Goal: Task Accomplishment & Management: Complete application form

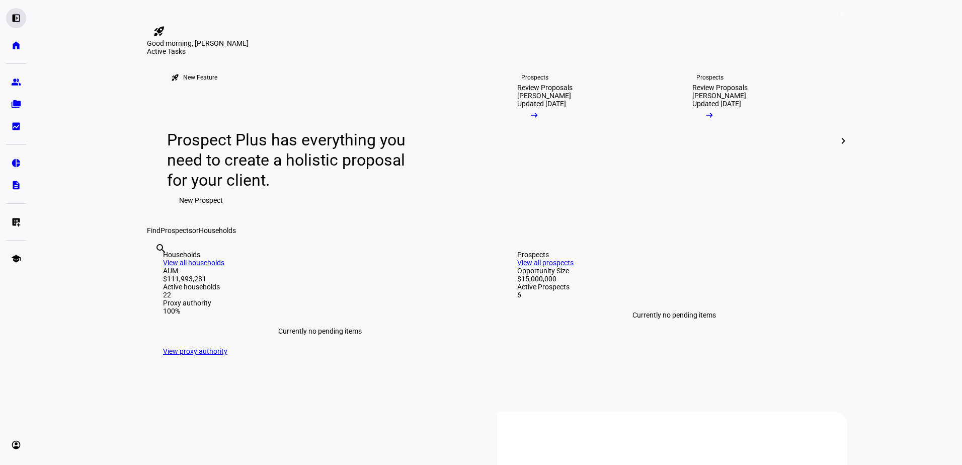
click at [16, 25] on div "left_panel_open" at bounding box center [16, 18] width 20 height 20
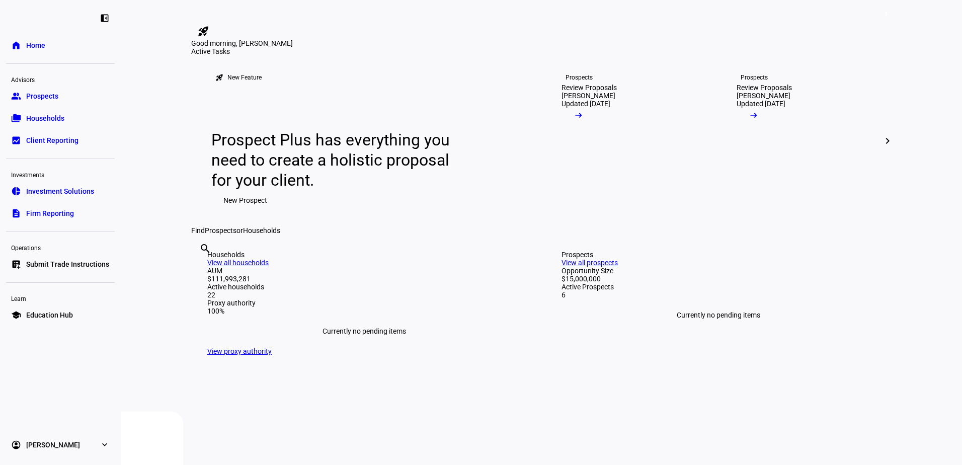
click at [58, 262] on span "Submit Trade Instructions" at bounding box center [67, 264] width 83 height 10
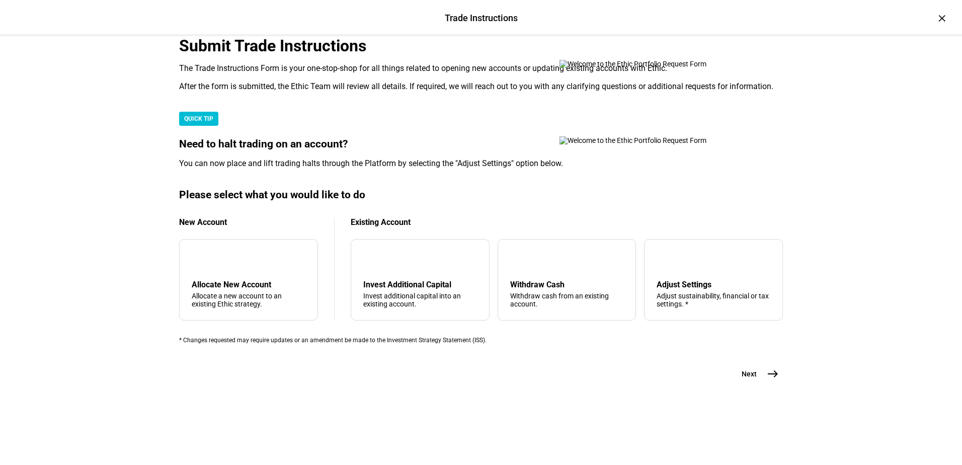
scroll to position [237, 0]
click at [542, 275] on div "arrow_upward Withdraw Cash Withdraw cash from an existing account." at bounding box center [567, 280] width 139 height 82
click at [772, 380] on mat-icon "east" at bounding box center [773, 374] width 12 height 12
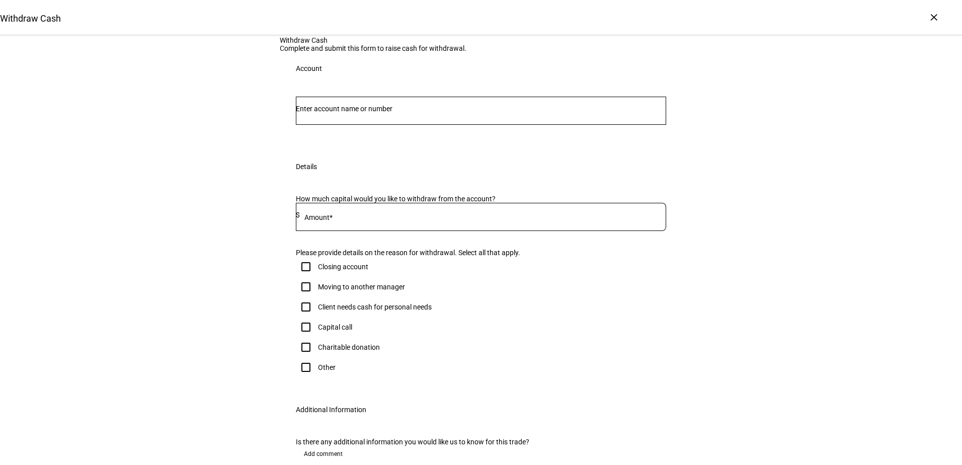
click at [369, 113] on input "Number" at bounding box center [481, 109] width 370 height 8
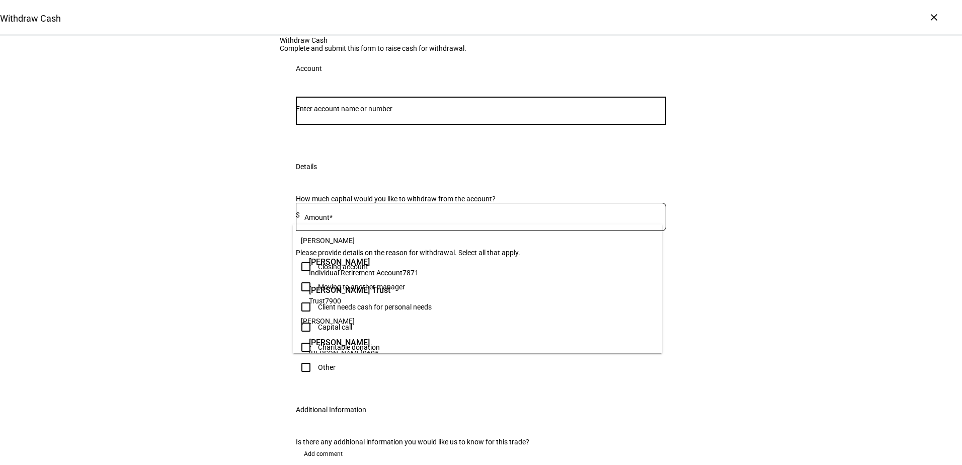
paste input "636-081626"
type input "636-081626"
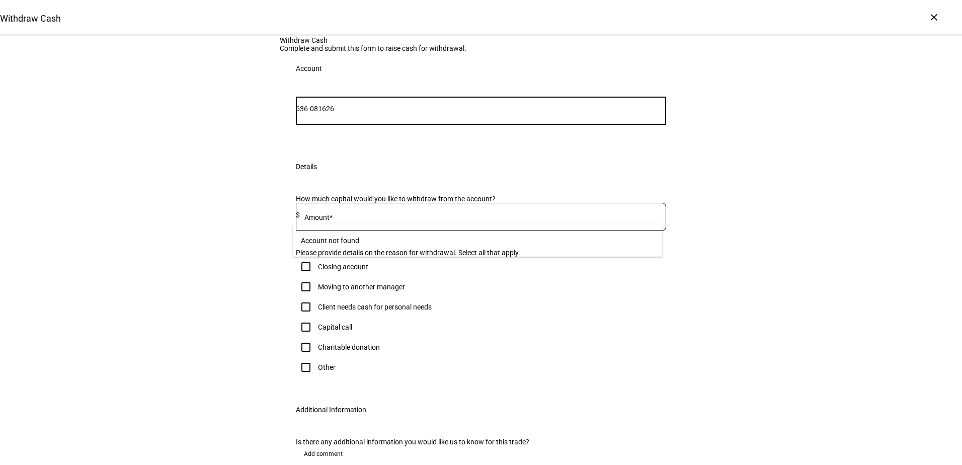
drag, startPoint x: 359, startPoint y: 207, endPoint x: 252, endPoint y: 225, distance: 108.1
click at [252, 225] on div "Withdraw Cash Complete and submit this form to raise cash for withdrawal. Accou…" at bounding box center [481, 269] width 962 height 466
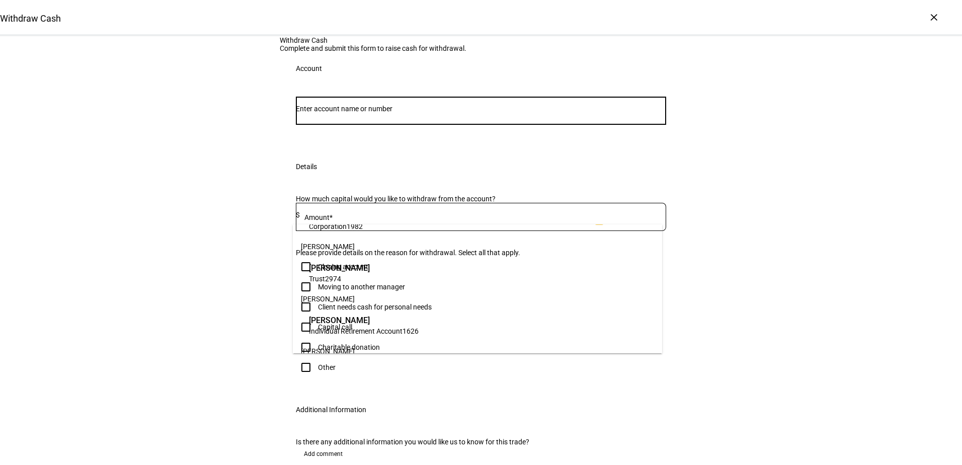
scroll to position [755, 0]
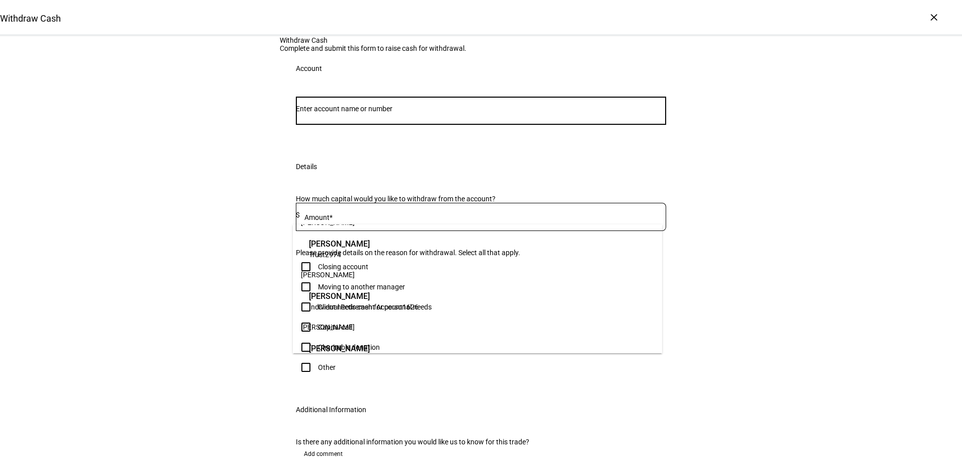
click at [419, 302] on span "Individual Retirement Account 1626" at bounding box center [364, 307] width 110 height 10
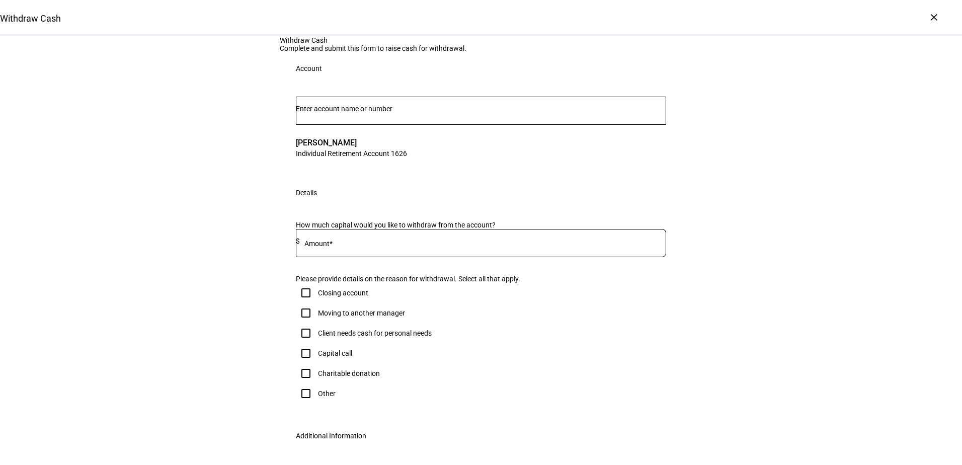
click at [406, 257] on div at bounding box center [483, 243] width 366 height 28
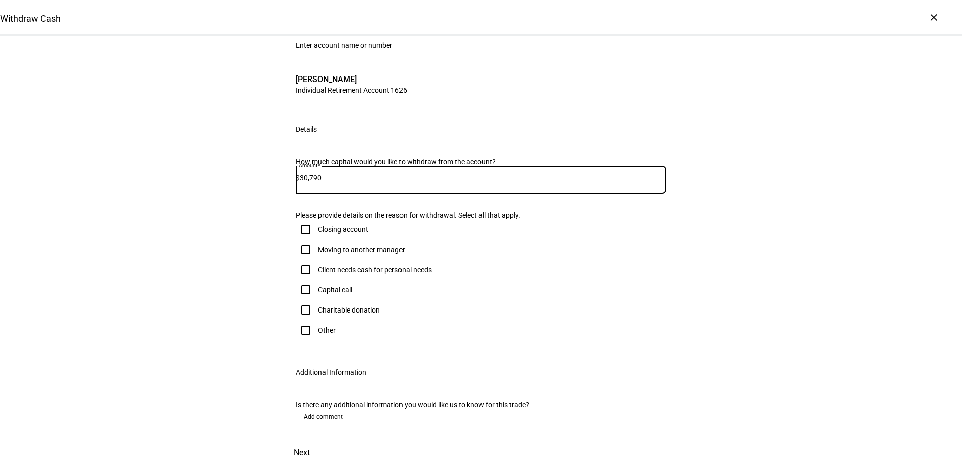
scroll to position [151, 0]
type input "30,790"
click at [366, 274] on div "Client needs cash for personal needs" at bounding box center [375, 270] width 114 height 8
click at [316, 280] on input "Client needs cash for personal needs" at bounding box center [306, 270] width 20 height 20
checkbox input "true"
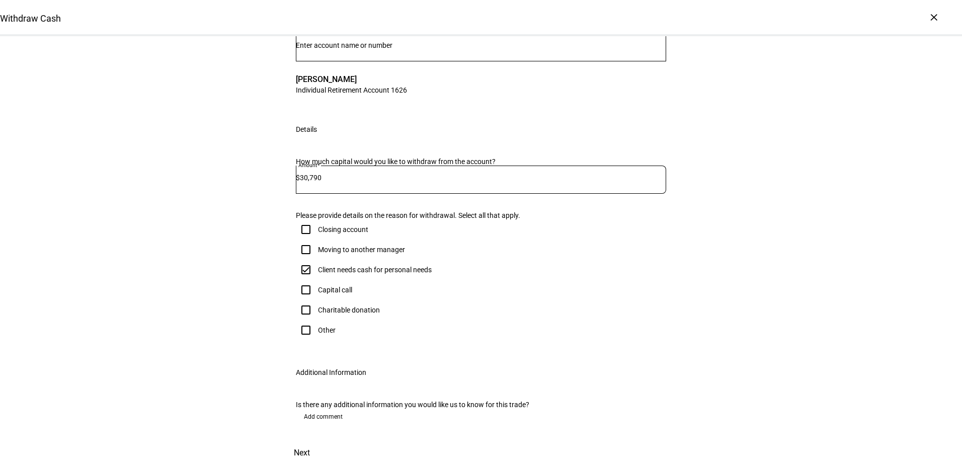
scroll to position [268, 0]
drag, startPoint x: 674, startPoint y: 425, endPoint x: 669, endPoint y: 406, distance: 20.3
click at [324, 441] on span at bounding box center [302, 453] width 44 height 24
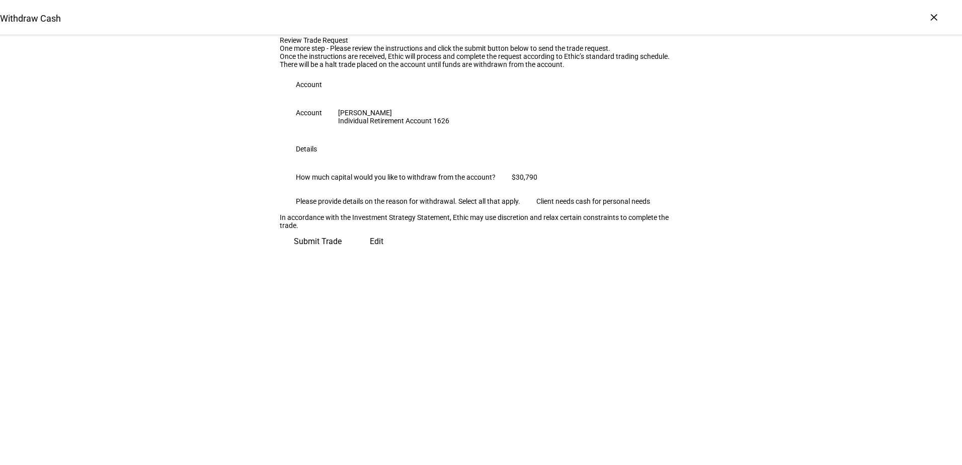
scroll to position [20, 0]
click at [342, 254] on span "Submit Trade" at bounding box center [318, 241] width 48 height 24
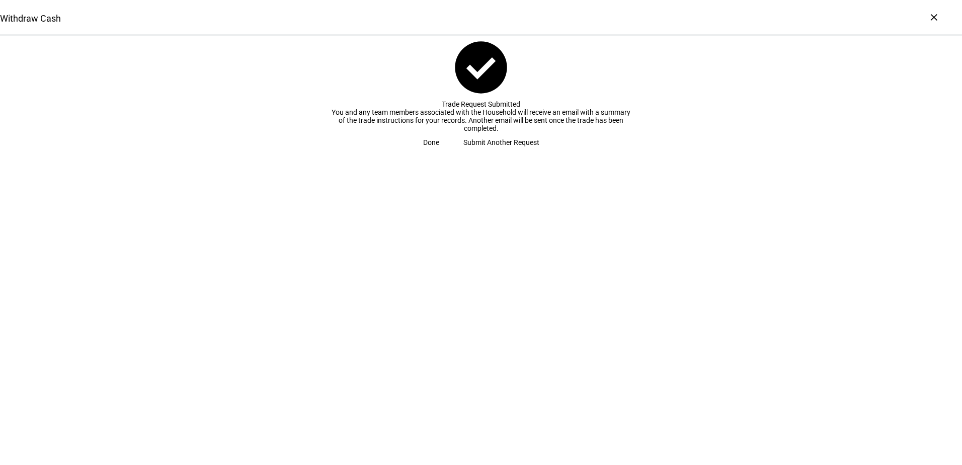
click at [439, 152] on span "Done" at bounding box center [431, 142] width 16 height 20
